Goal: Check status

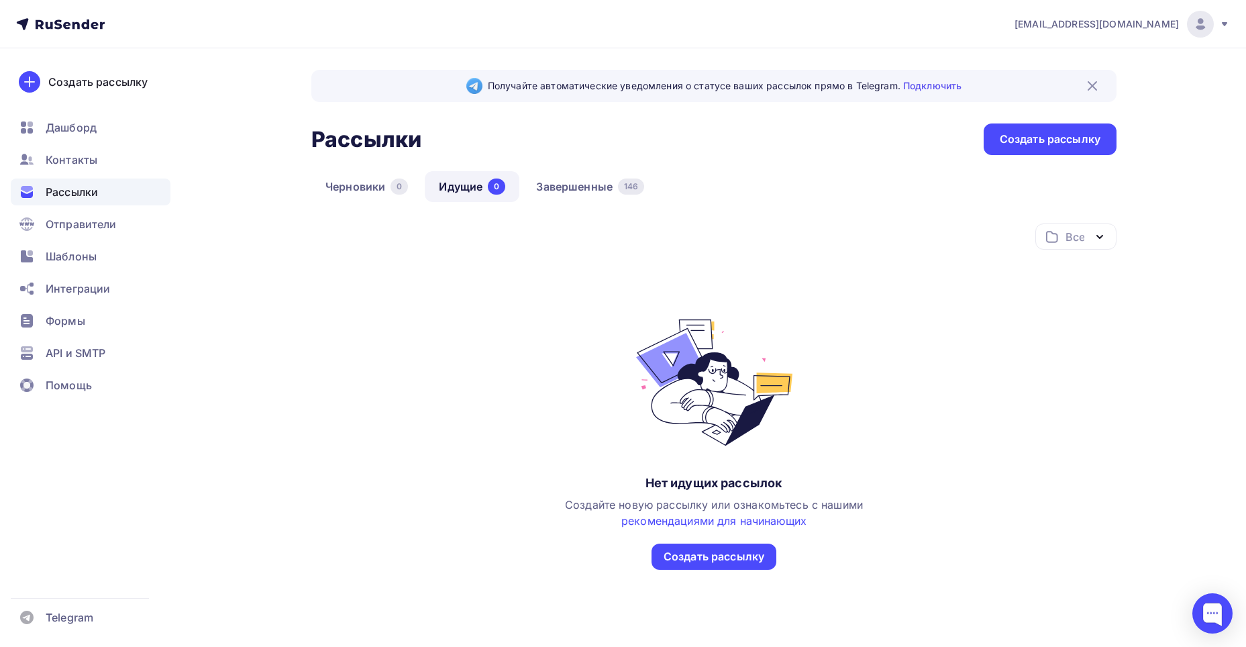
click at [232, 197] on div "Получайте автоматические уведомления о статусе ваших рассылок прямо в Telegram.…" at bounding box center [623, 368] width 1100 height 641
click at [580, 183] on link "Завершенные 146" at bounding box center [590, 186] width 136 height 31
